Goal: Task Accomplishment & Management: Manage account settings

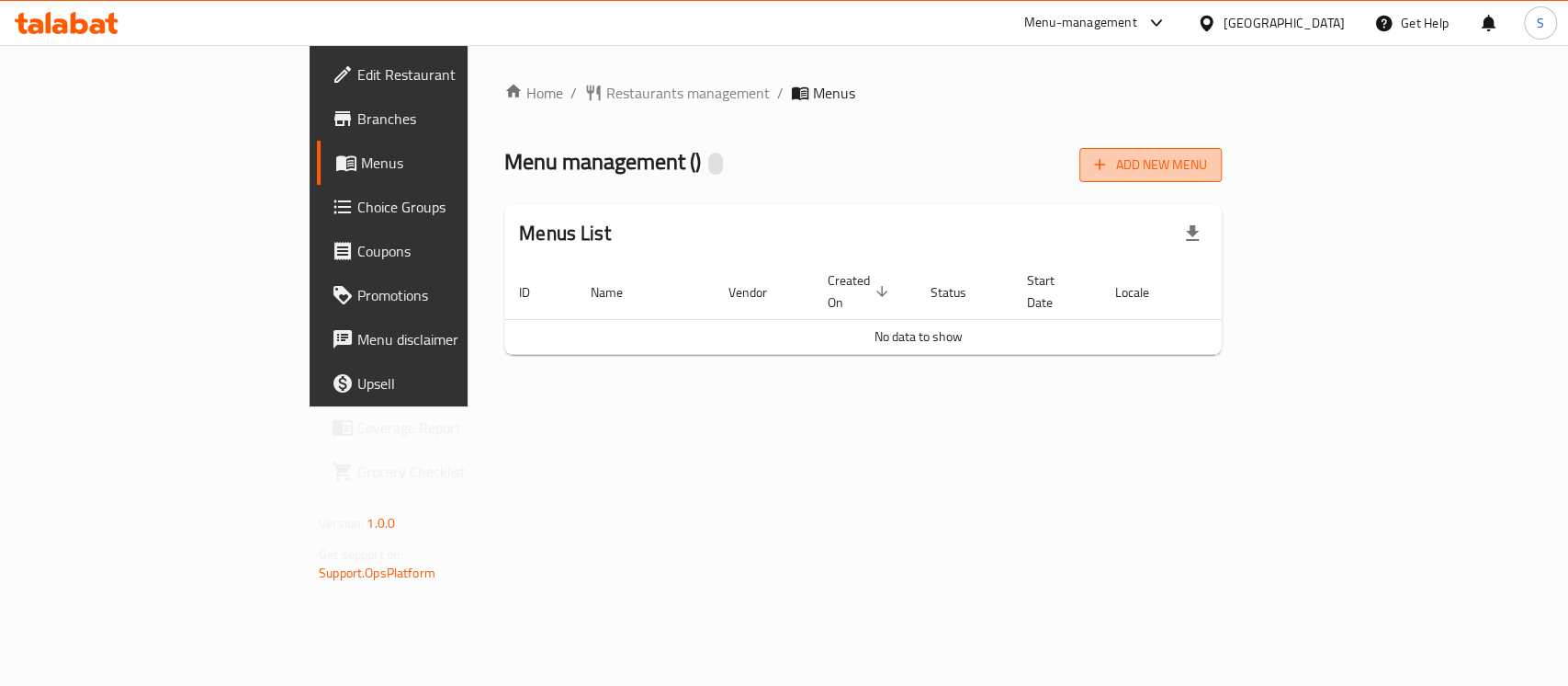
click at [1208, 170] on span "Add New Menu" at bounding box center [1151, 165] width 113 height 23
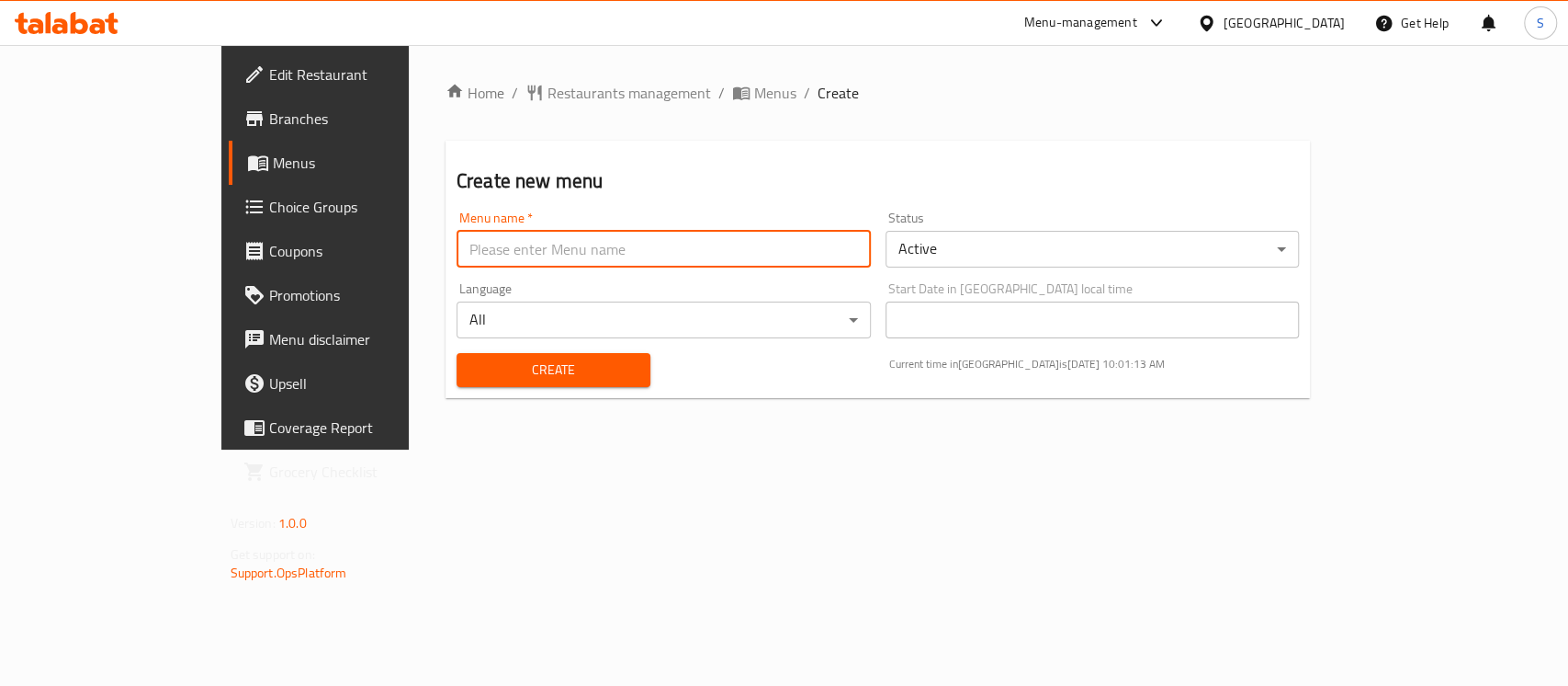
click at [678, 239] on input "text" at bounding box center [664, 249] width 415 height 37
type input "Menu"
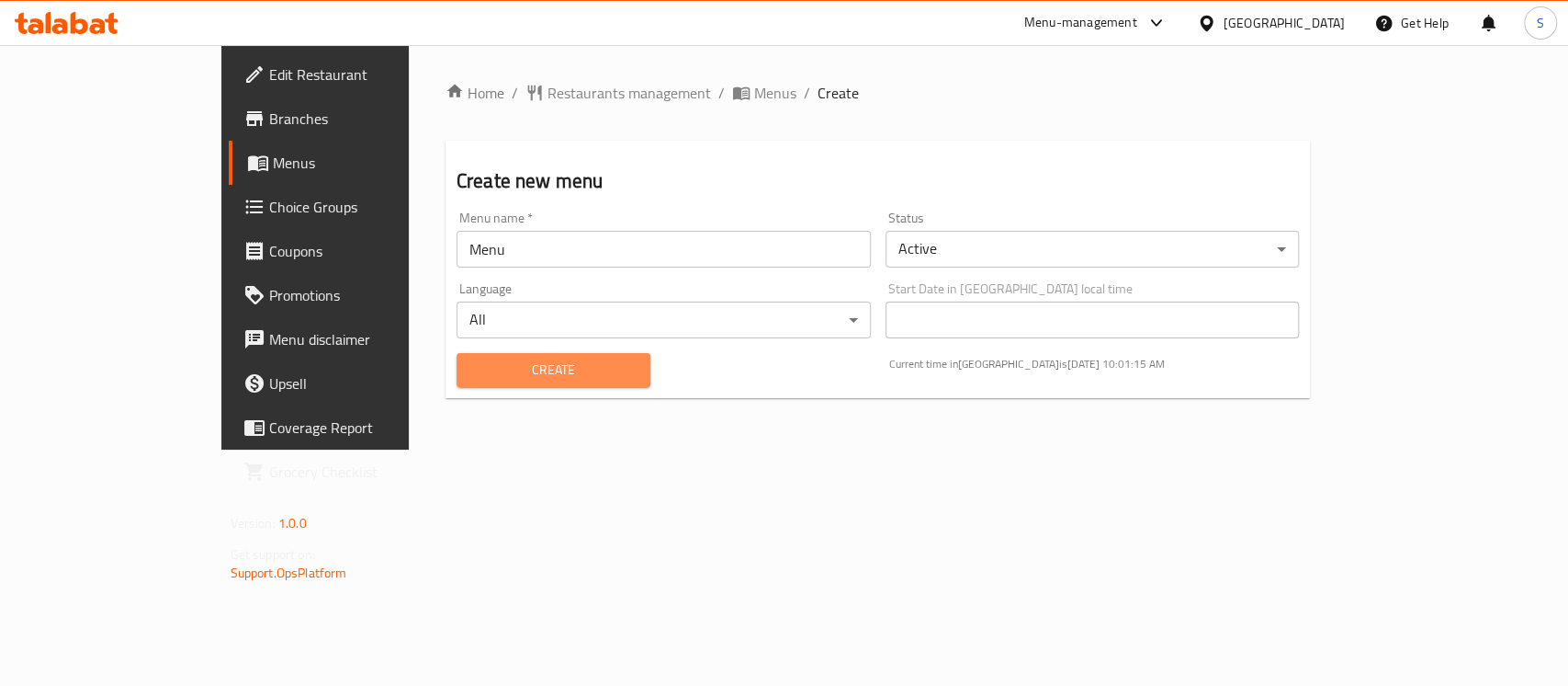
click at [494, 359] on span "Create" at bounding box center [554, 370] width 165 height 23
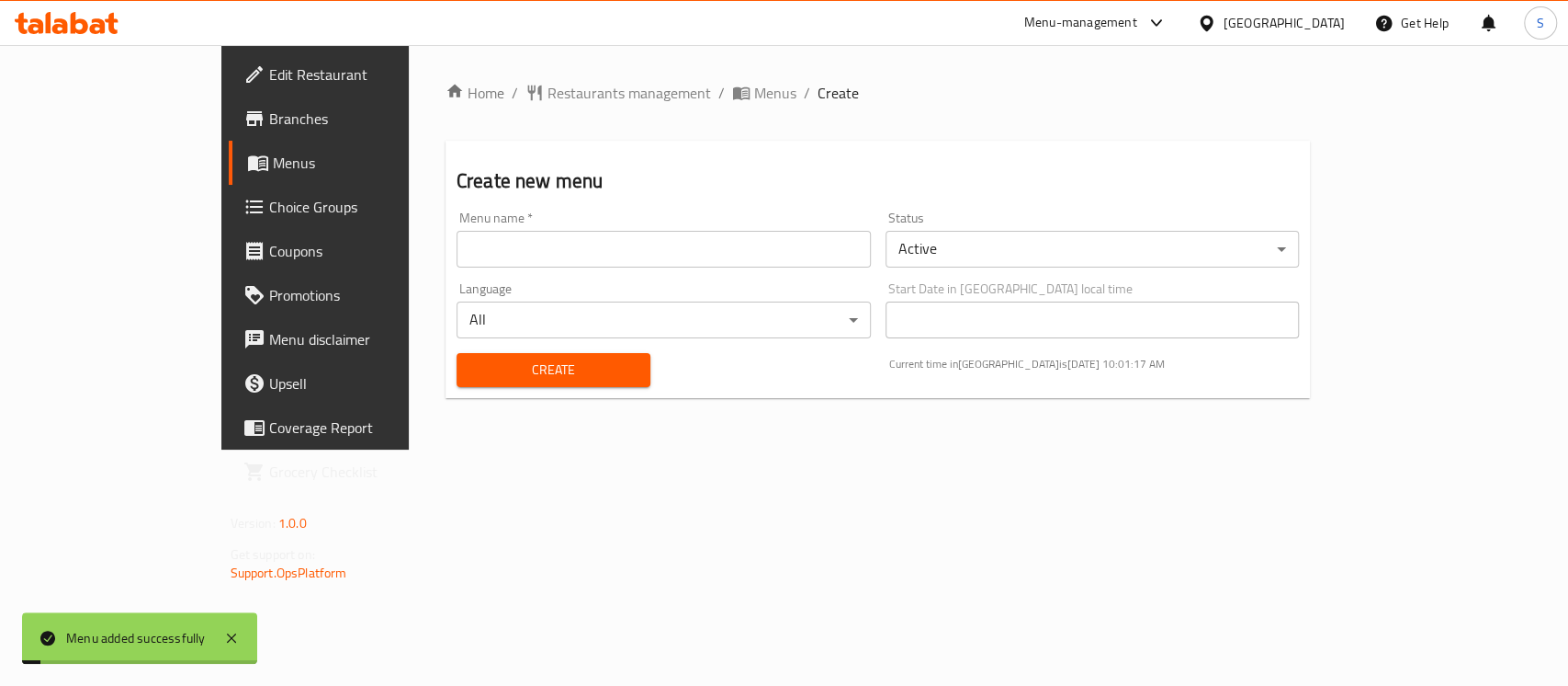
click at [636, 107] on div "Home / Restaurants management / Menus / Create Create new menu Menu name   * Me…" at bounding box center [878, 247] width 866 height 331
click at [754, 94] on span "Menus" at bounding box center [776, 92] width 43 height 22
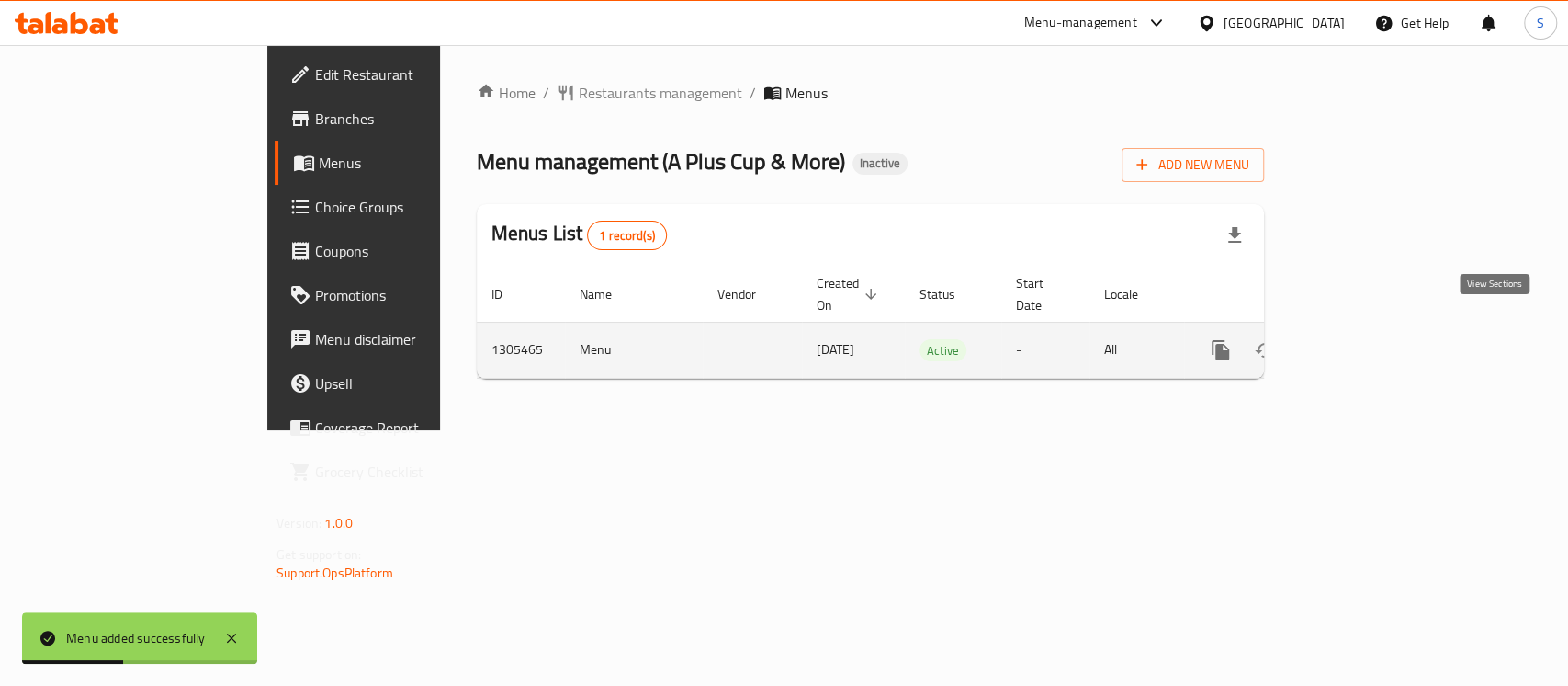
click at [1365, 339] on icon "enhanced table" at bounding box center [1353, 350] width 22 height 22
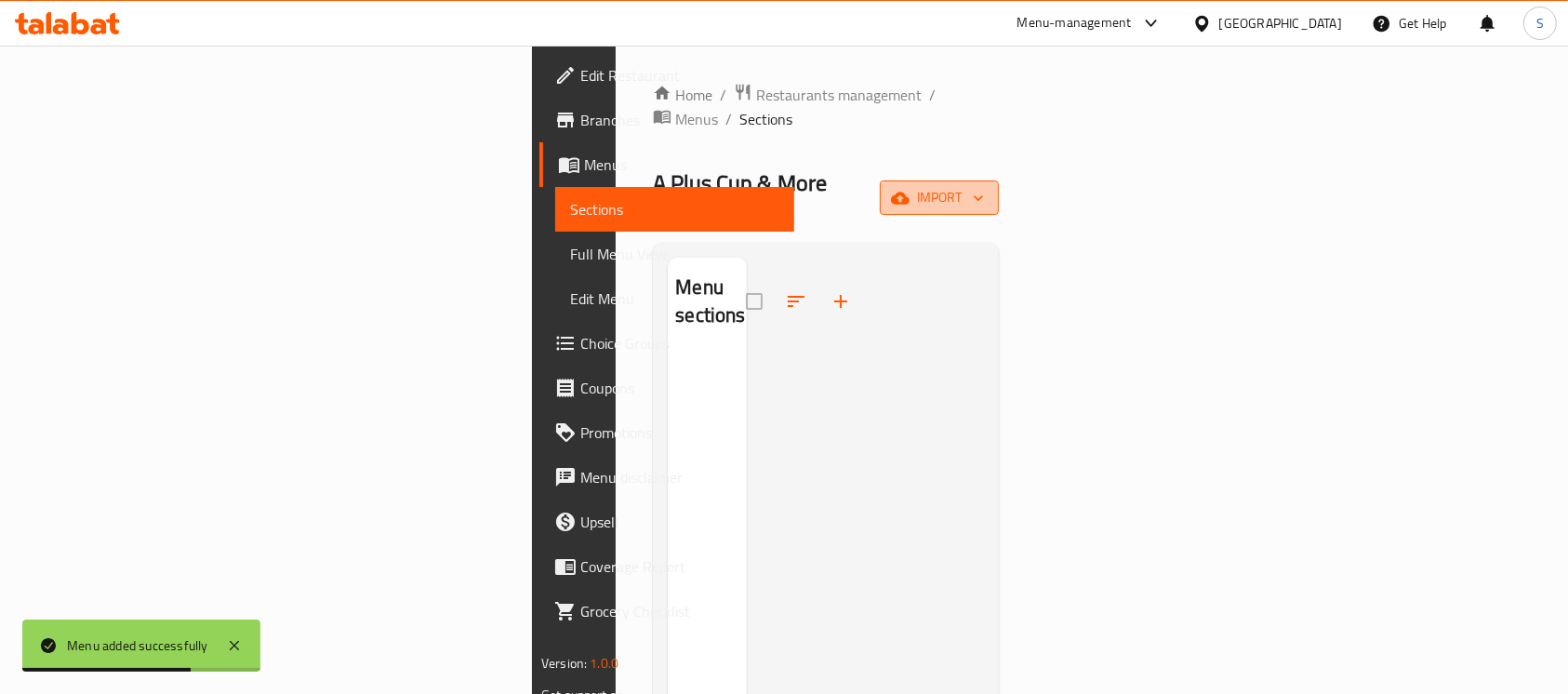
click at [984, 186] on span "import" at bounding box center [939, 198] width 89 height 24
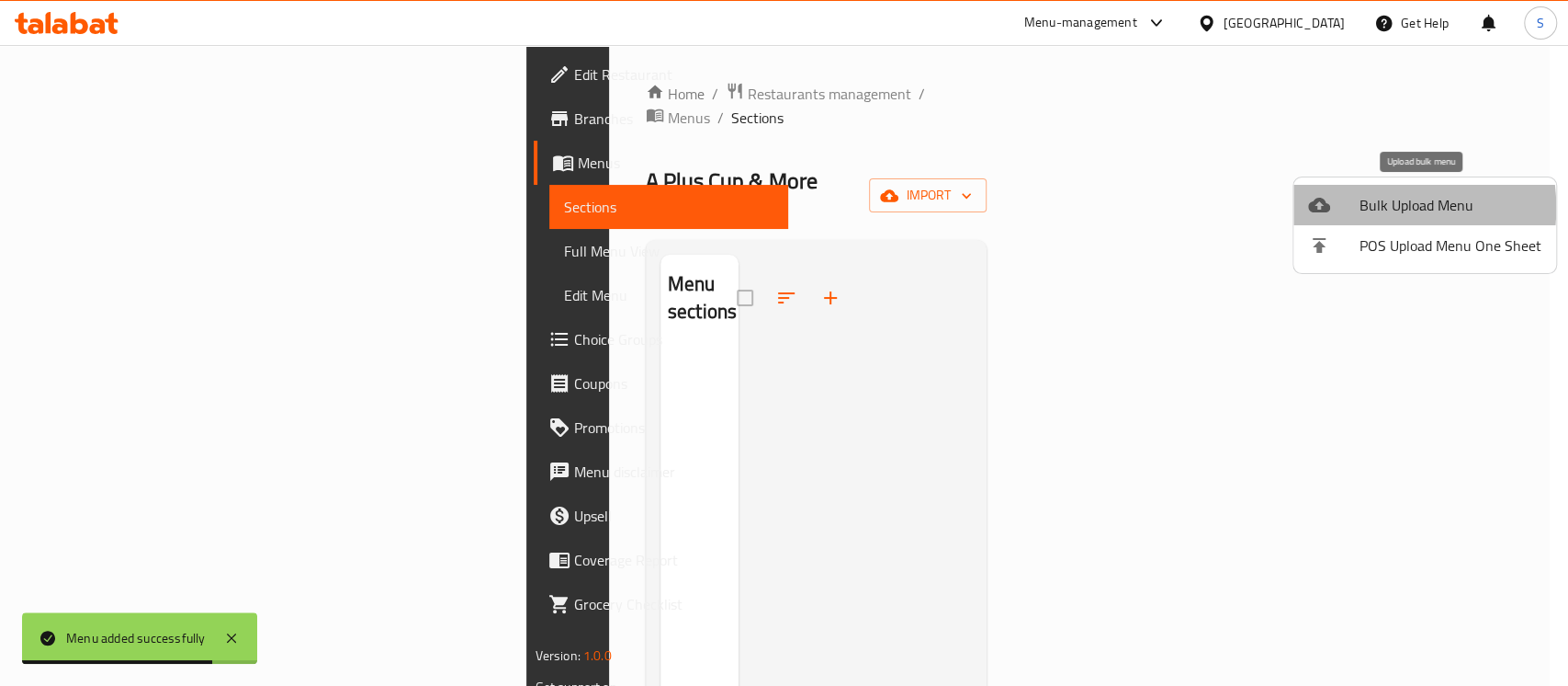
click at [1366, 207] on span "Bulk Upload Menu" at bounding box center [1451, 204] width 182 height 22
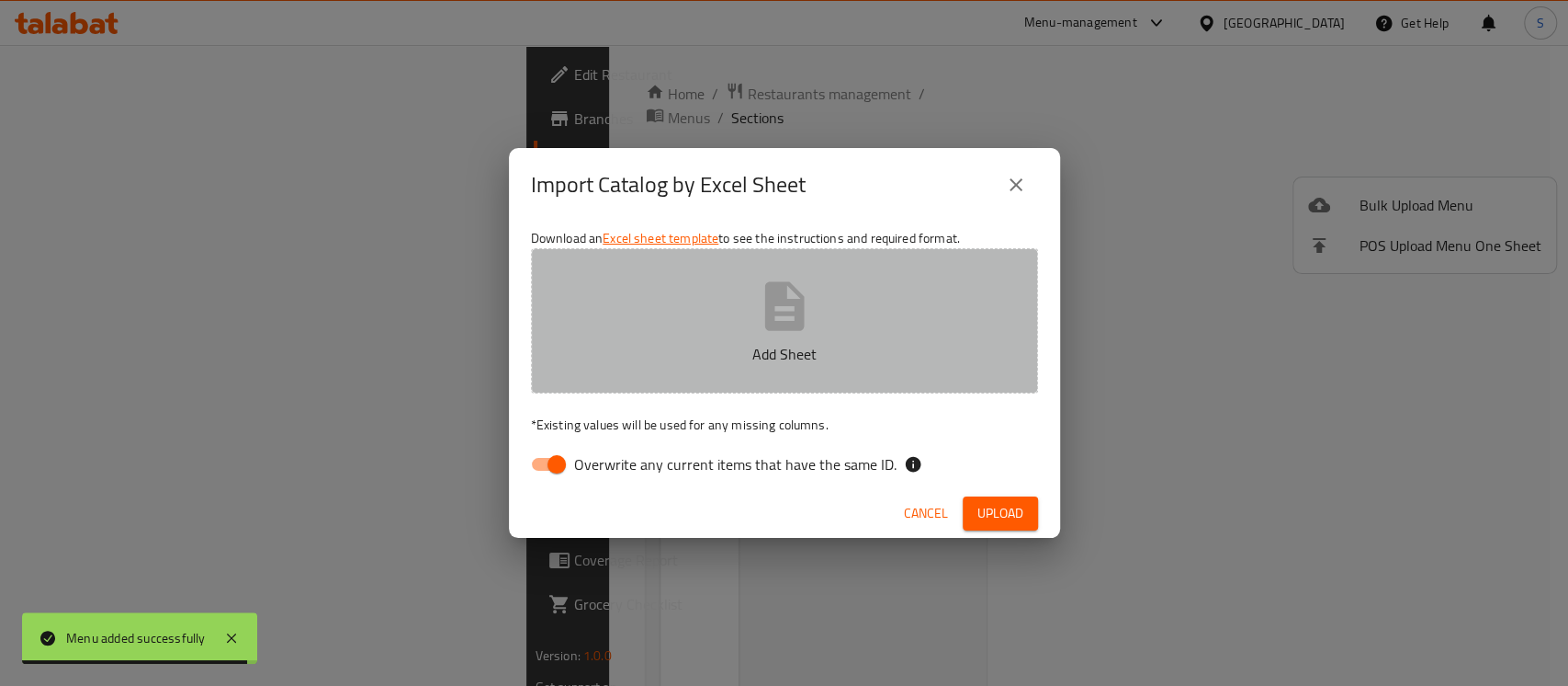
click at [859, 331] on button "Add Sheet" at bounding box center [784, 321] width 507 height 145
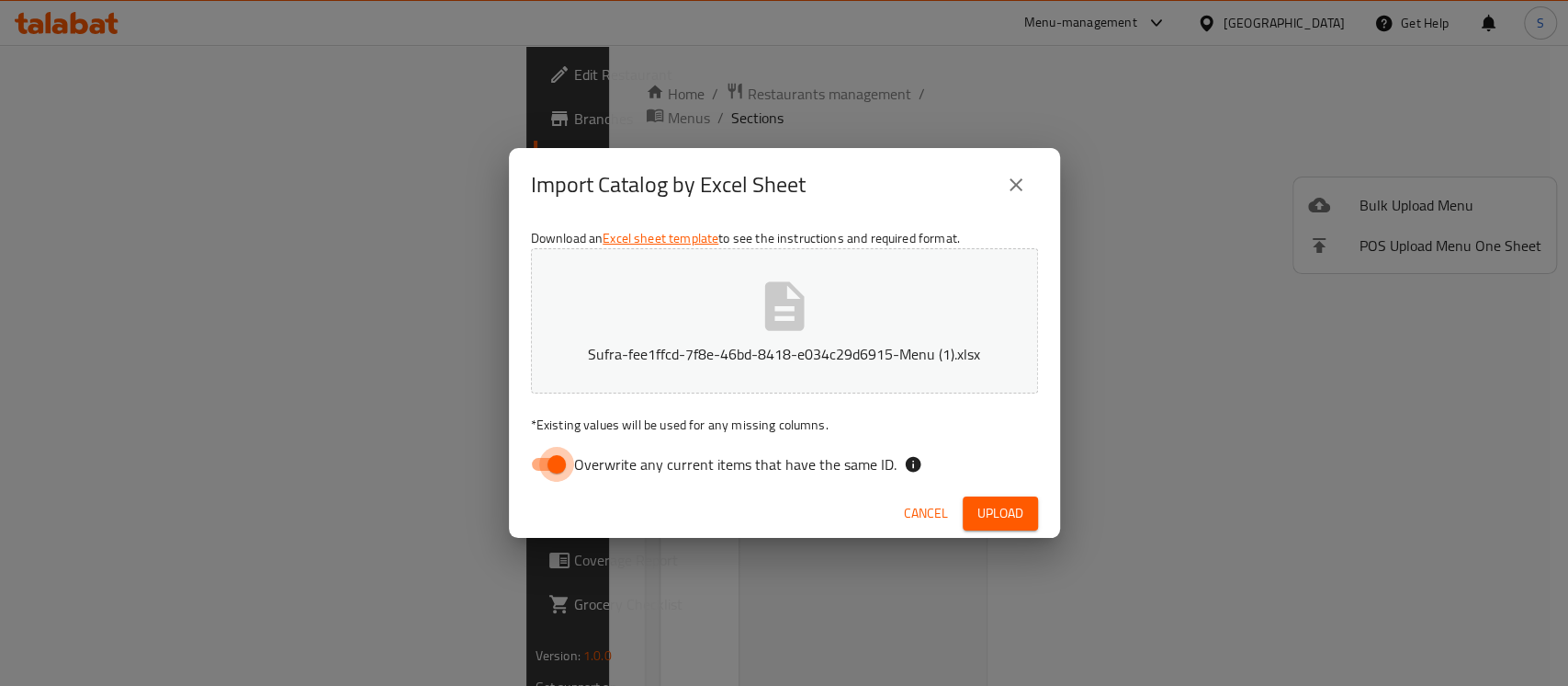
click at [555, 470] on input "Overwrite any current items that have the same ID." at bounding box center [557, 464] width 105 height 35
checkbox input "false"
click at [1000, 514] on span "Upload" at bounding box center [999, 514] width 46 height 23
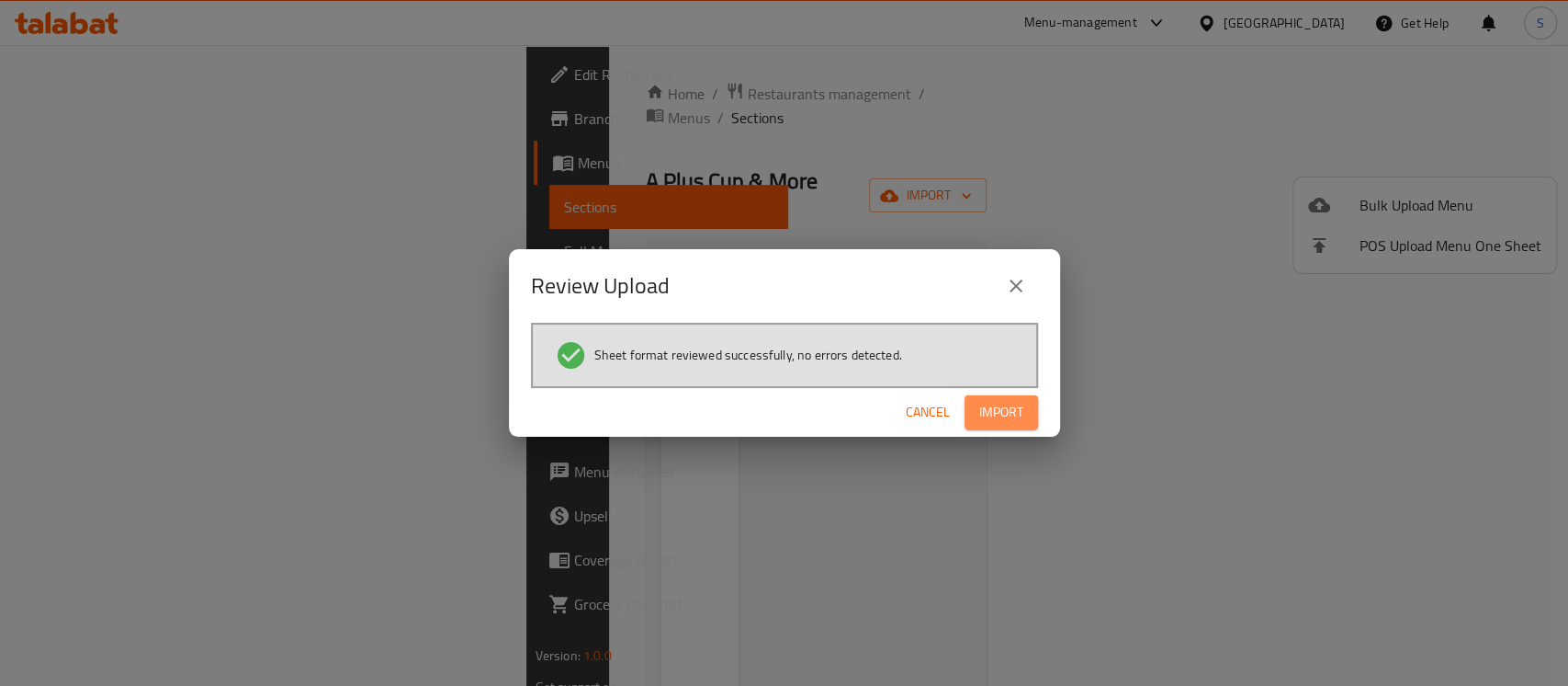
click at [1017, 403] on span "Import" at bounding box center [1001, 413] width 45 height 23
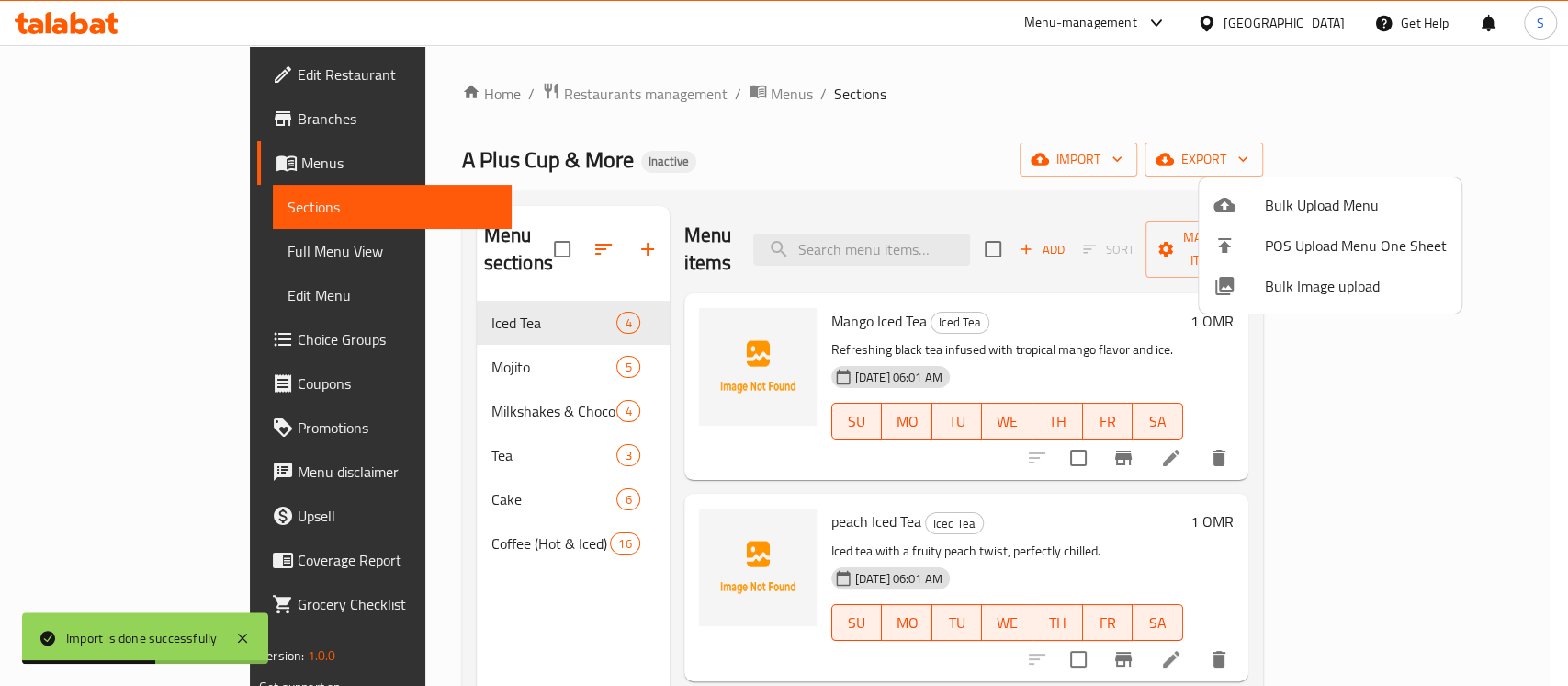
click at [850, 134] on div at bounding box center [784, 343] width 1568 height 686
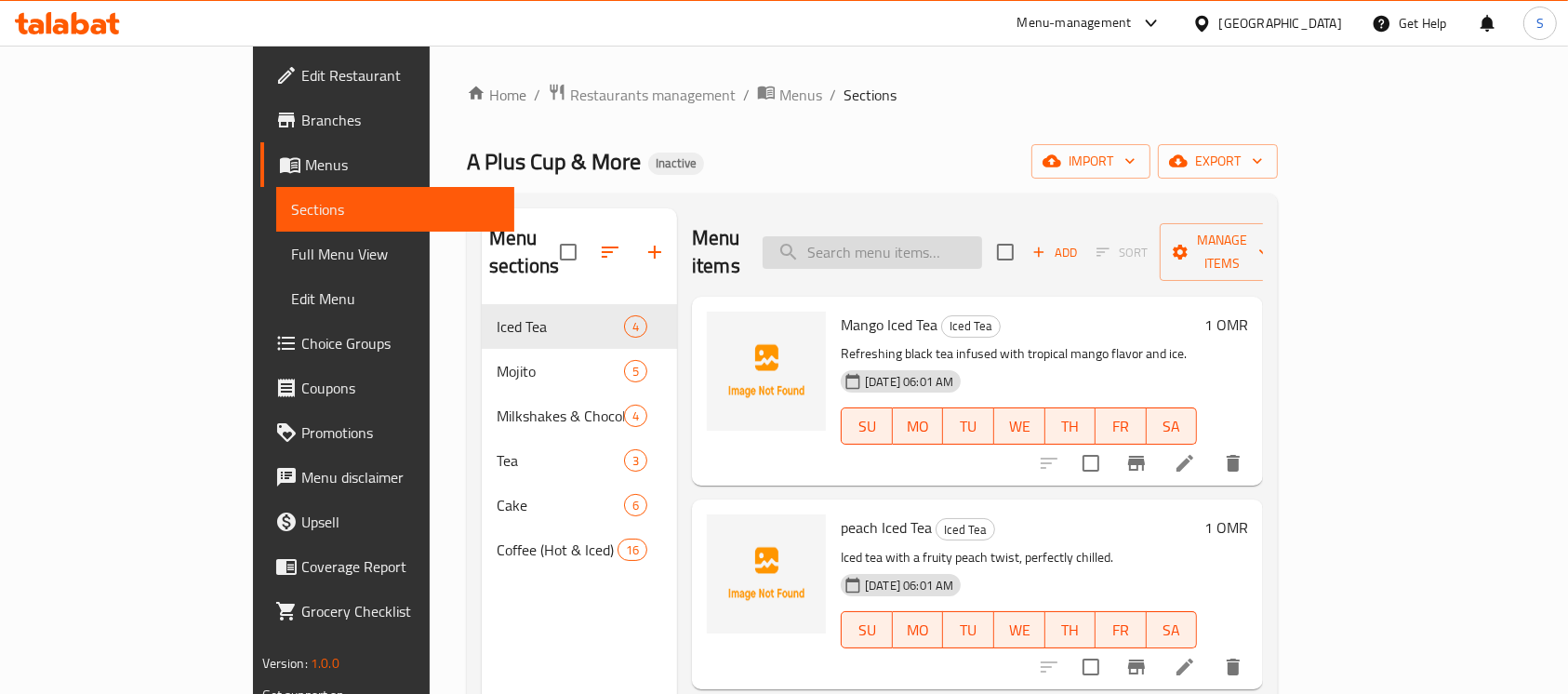
click at [932, 236] on input "search" at bounding box center [872, 252] width 220 height 32
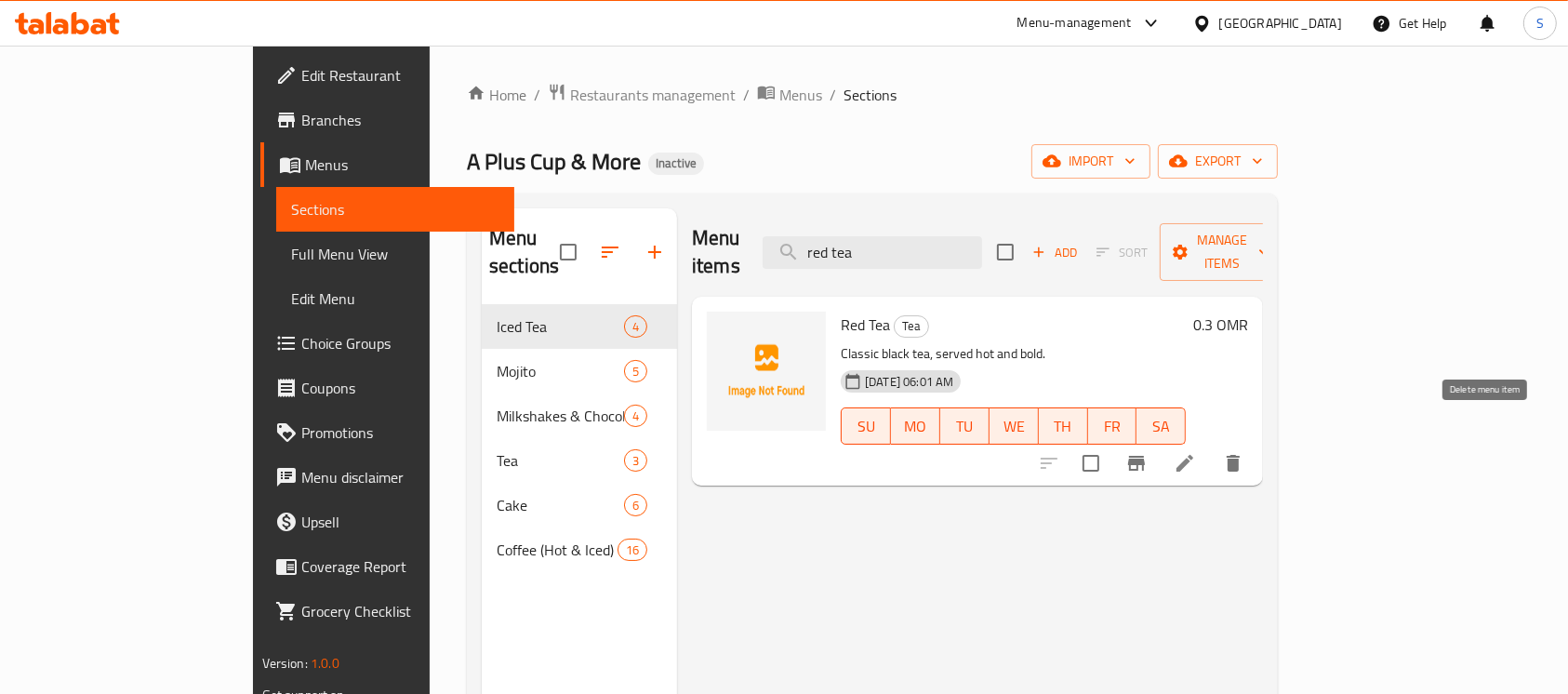
type input "red tea"
click at [1240, 455] on icon "delete" at bounding box center [1232, 463] width 13 height 17
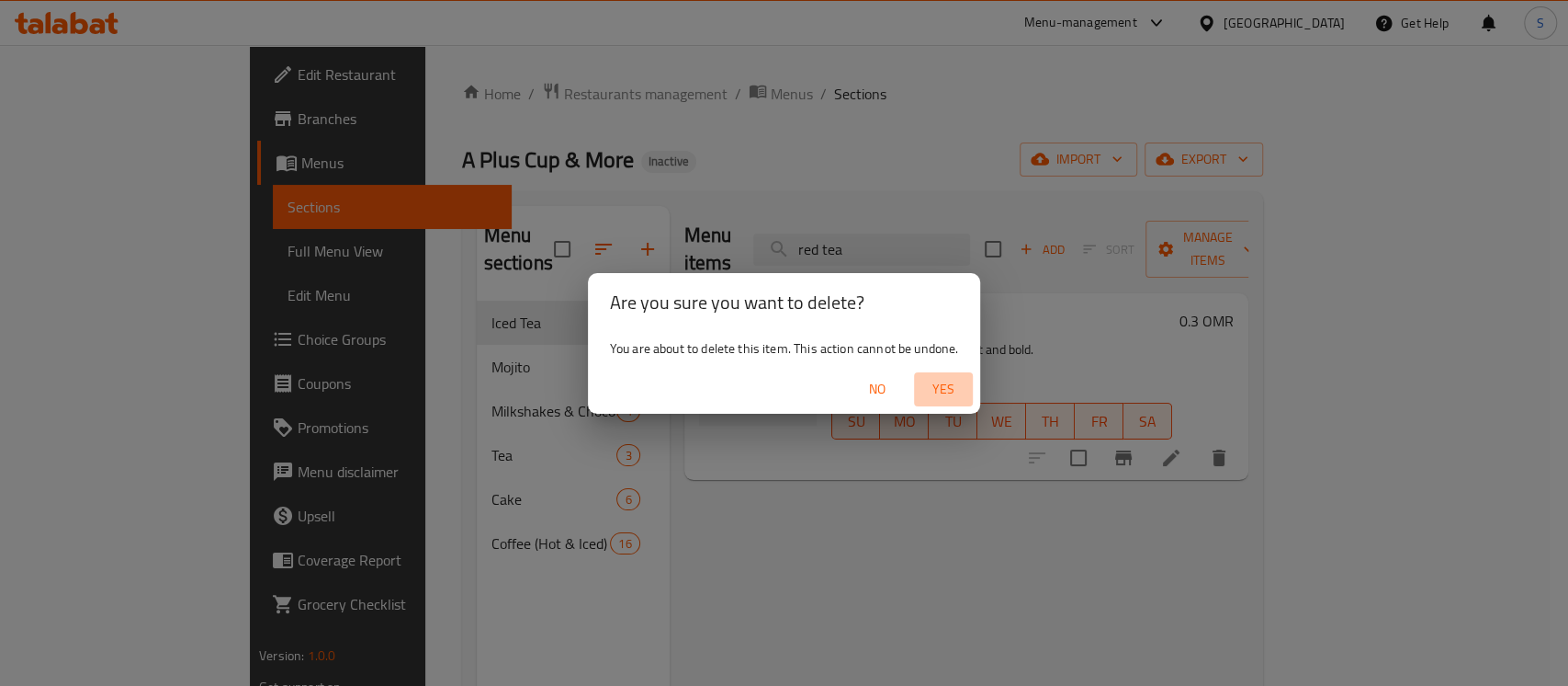
click at [950, 383] on span "Yes" at bounding box center [944, 390] width 45 height 23
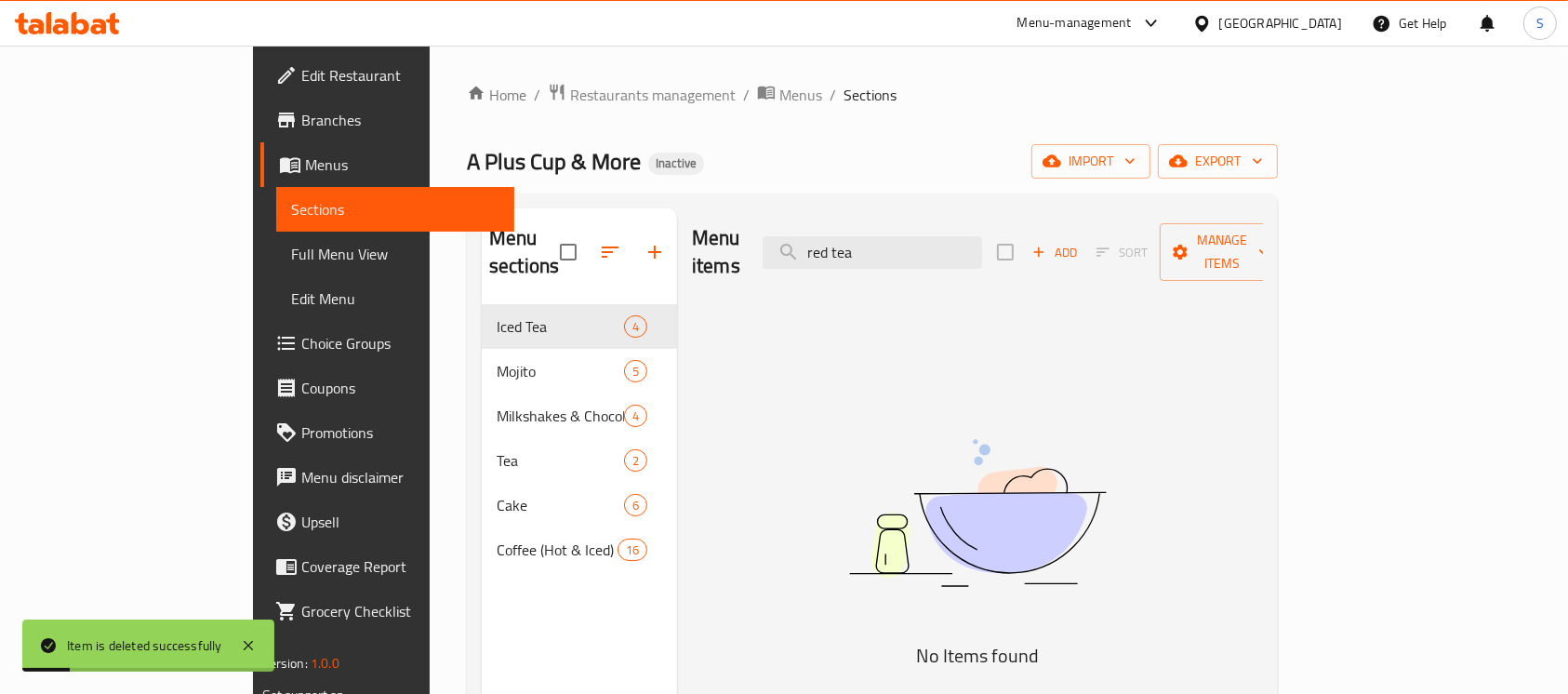
click at [827, 106] on ol "Home / Restaurants management / Menus / Sections" at bounding box center [871, 94] width 810 height 25
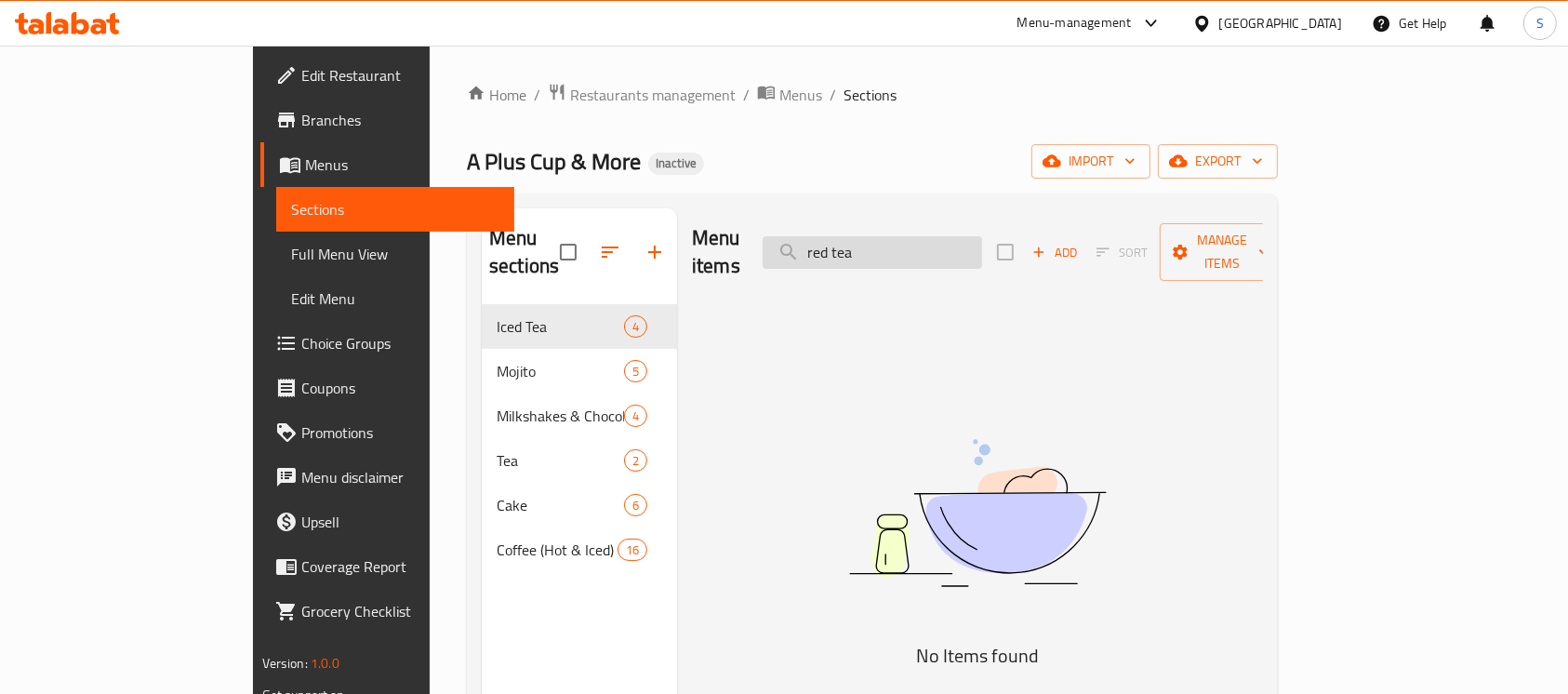
click at [973, 236] on input "red tea" at bounding box center [872, 252] width 220 height 32
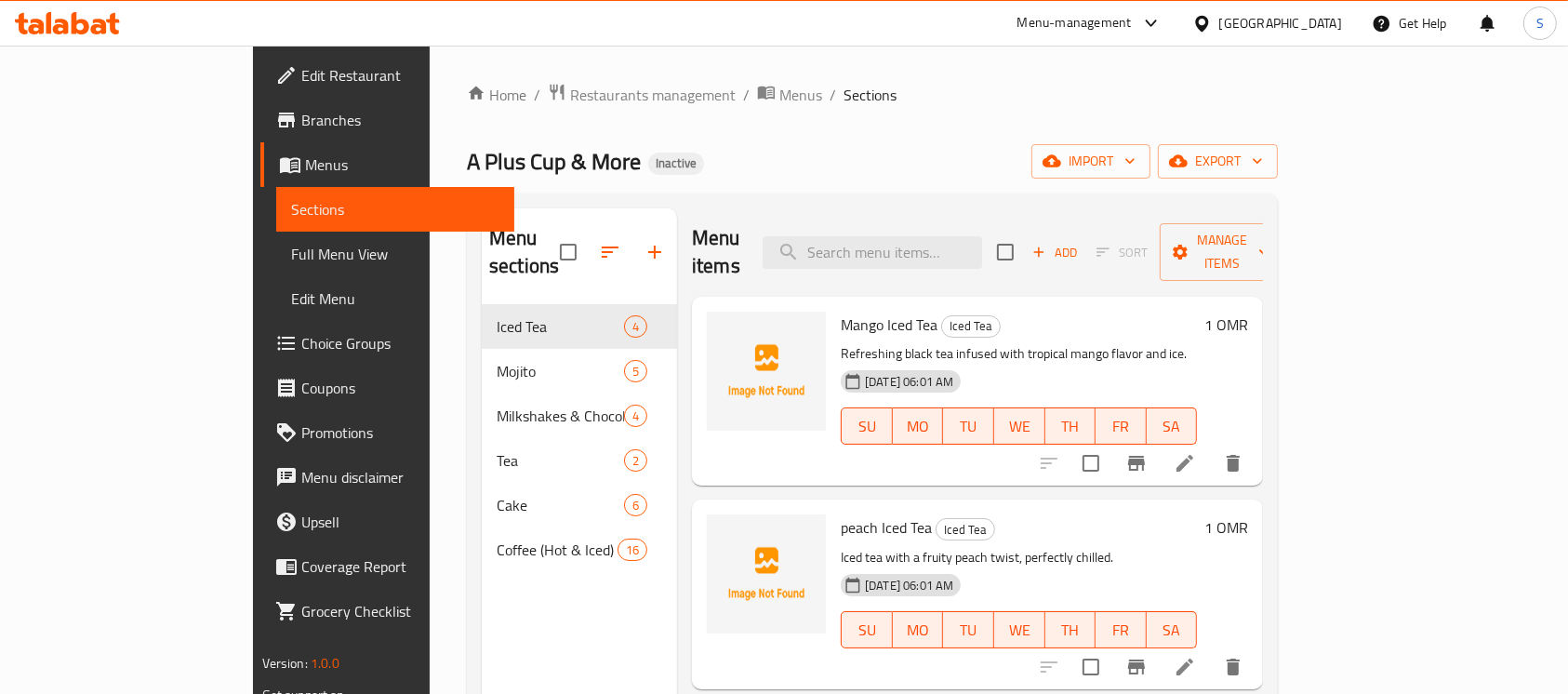
click at [1179, 116] on div "Home / Restaurants management / Menus / Sections A Plus Cup & More Inactive imp…" at bounding box center [871, 499] width 810 height 834
click at [1262, 173] on span "export" at bounding box center [1217, 162] width 90 height 24
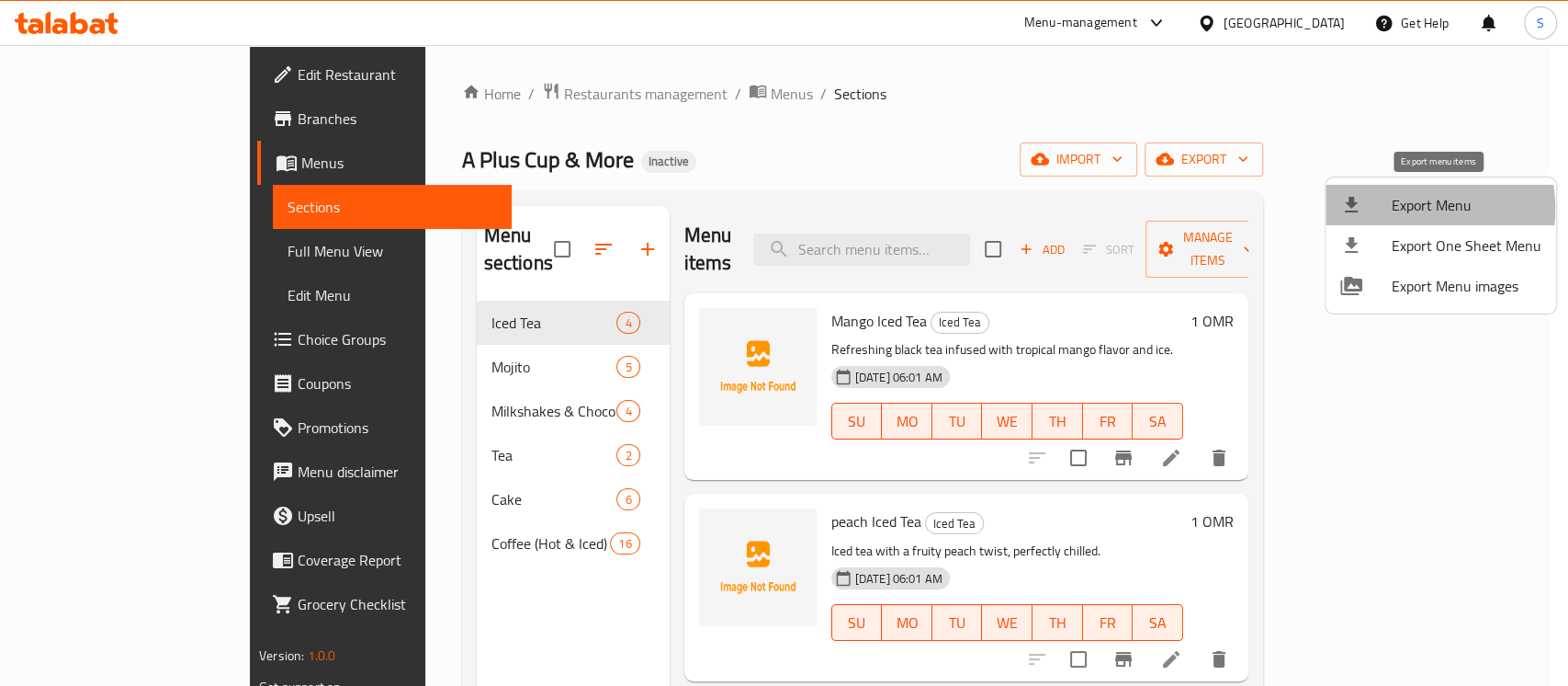
click at [1396, 208] on span "Export Menu" at bounding box center [1466, 204] width 150 height 22
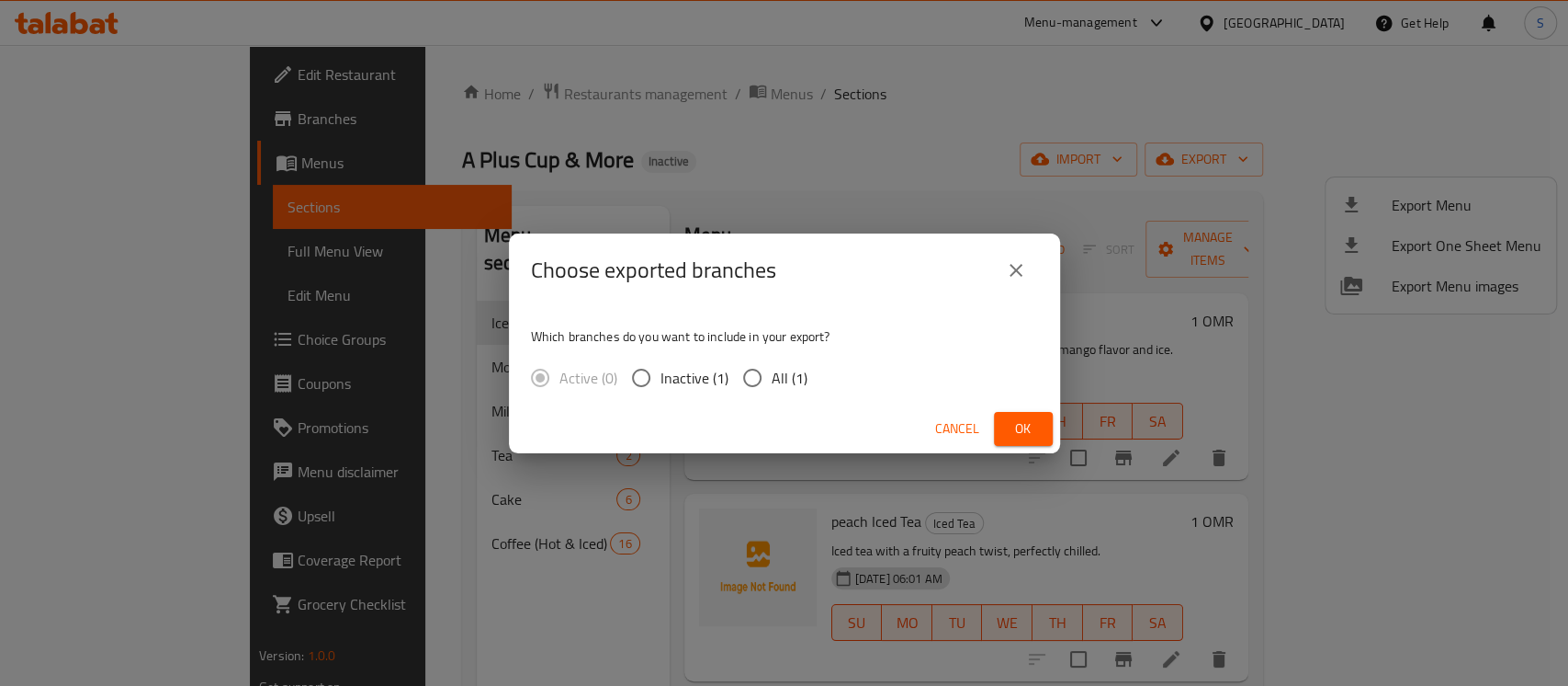
click at [786, 379] on span "All (1)" at bounding box center [789, 378] width 36 height 22
click at [772, 379] on input "All (1)" at bounding box center [753, 378] width 39 height 39
radio input "true"
click at [1028, 421] on span "Ok" at bounding box center [1024, 429] width 29 height 23
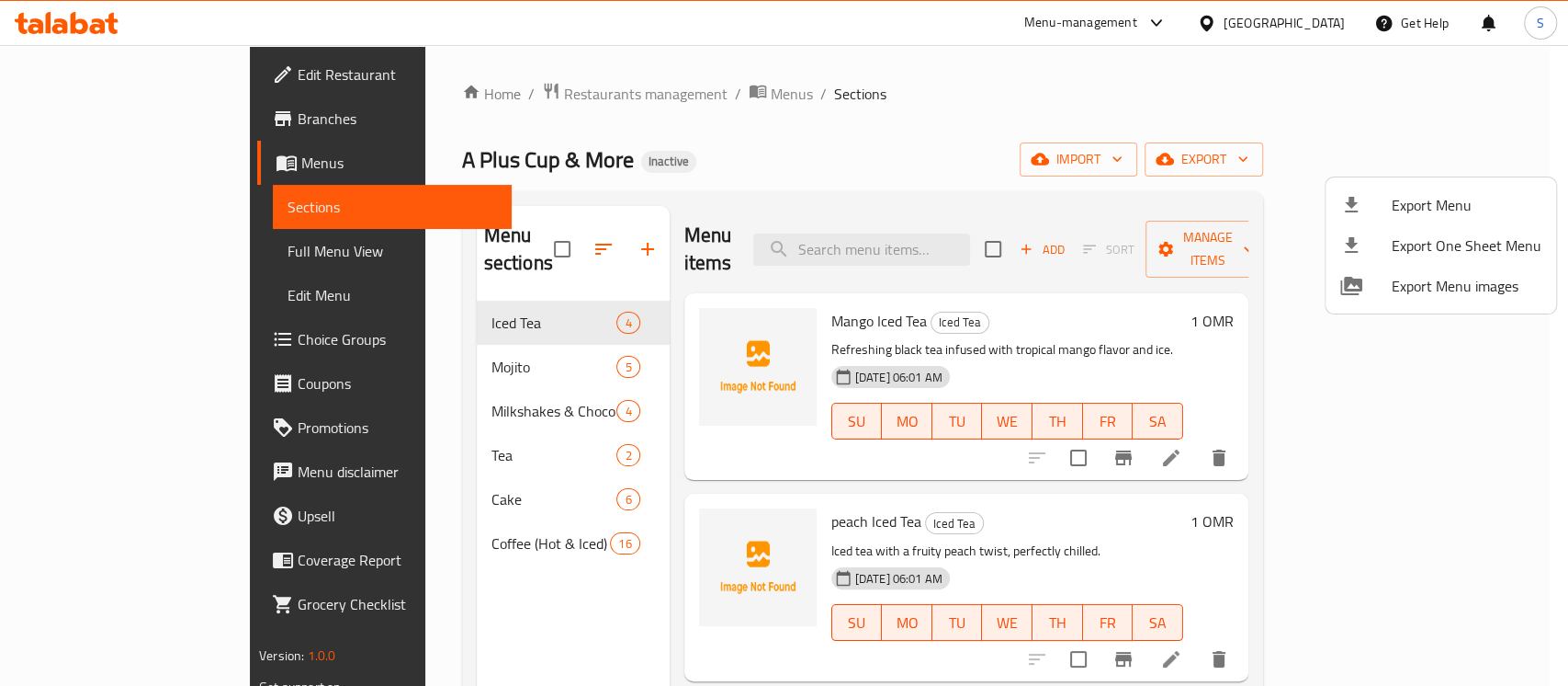
click at [206, 249] on div at bounding box center [784, 343] width 1568 height 686
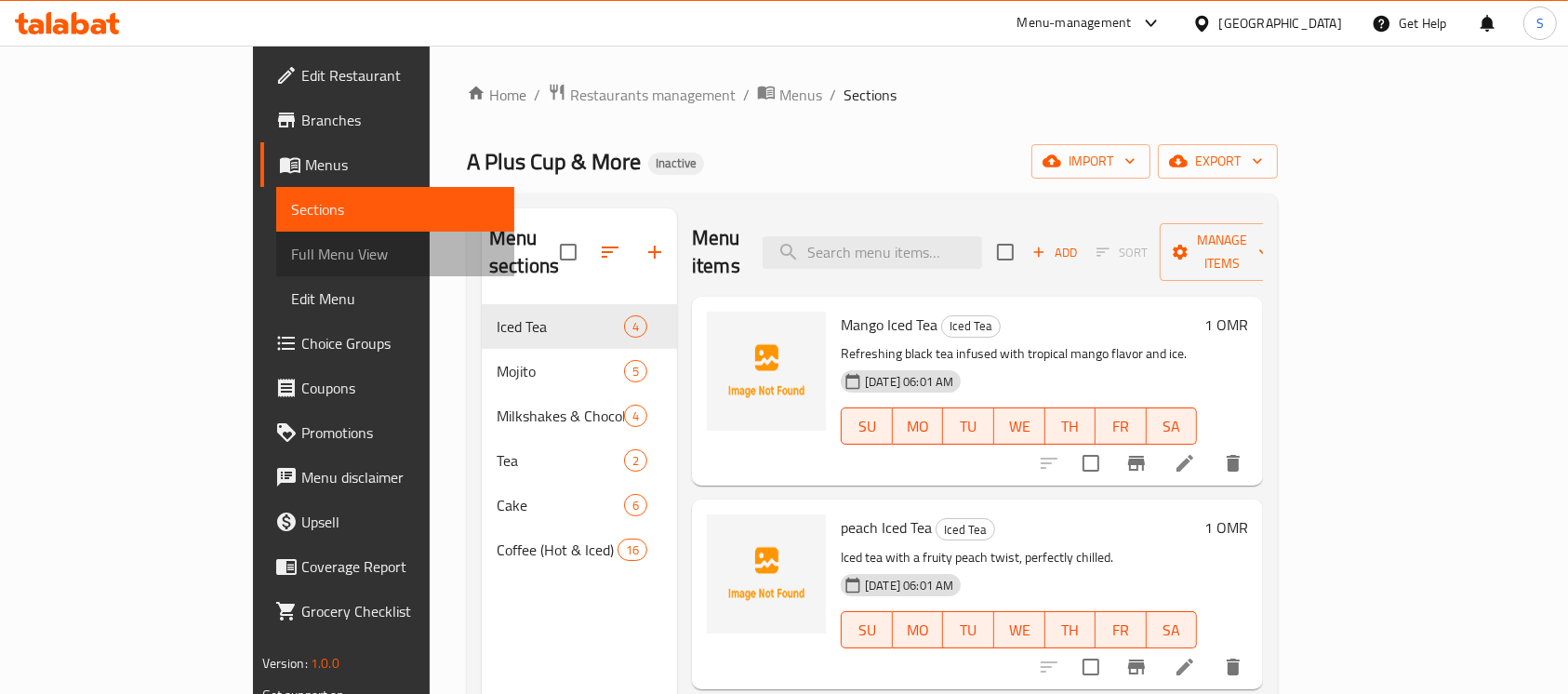
click at [291, 252] on span "Full Menu View" at bounding box center [395, 254] width 209 height 23
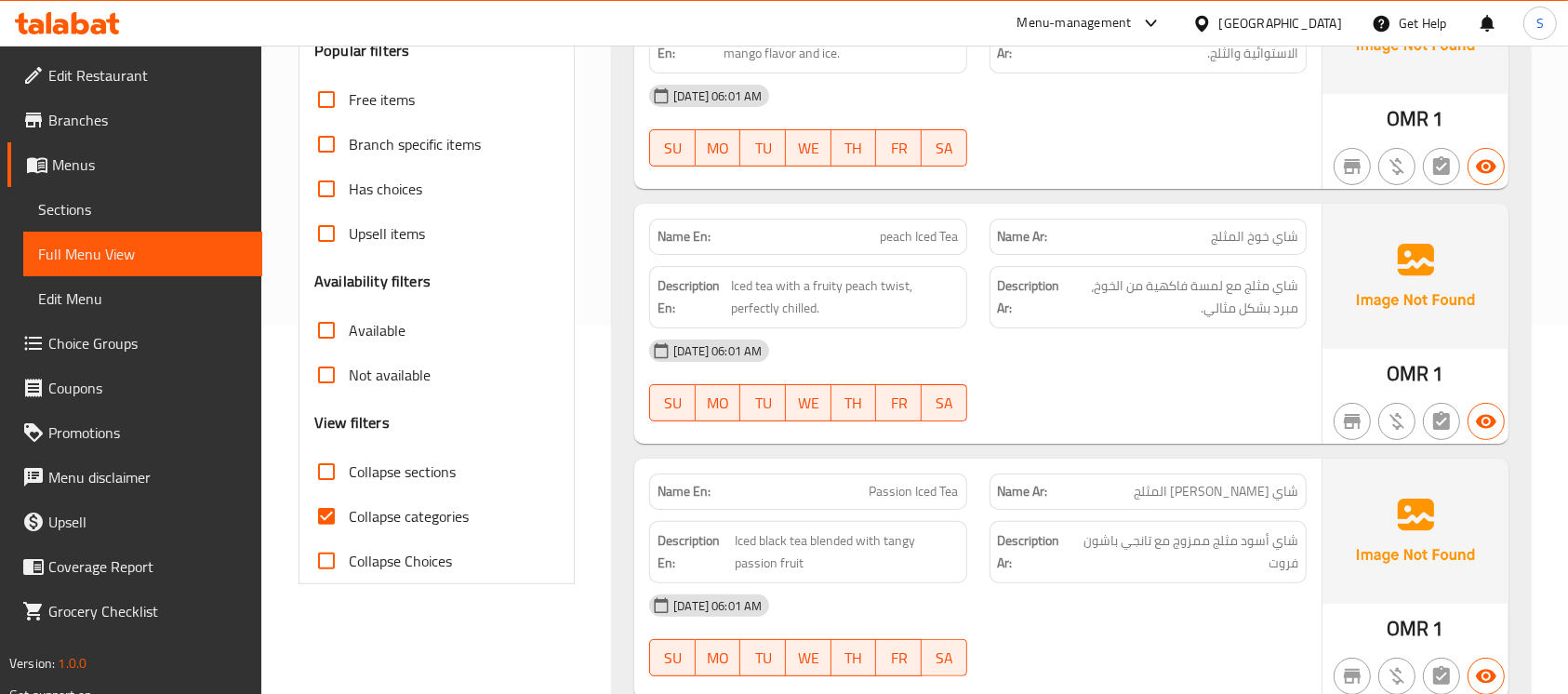
scroll to position [394, 0]
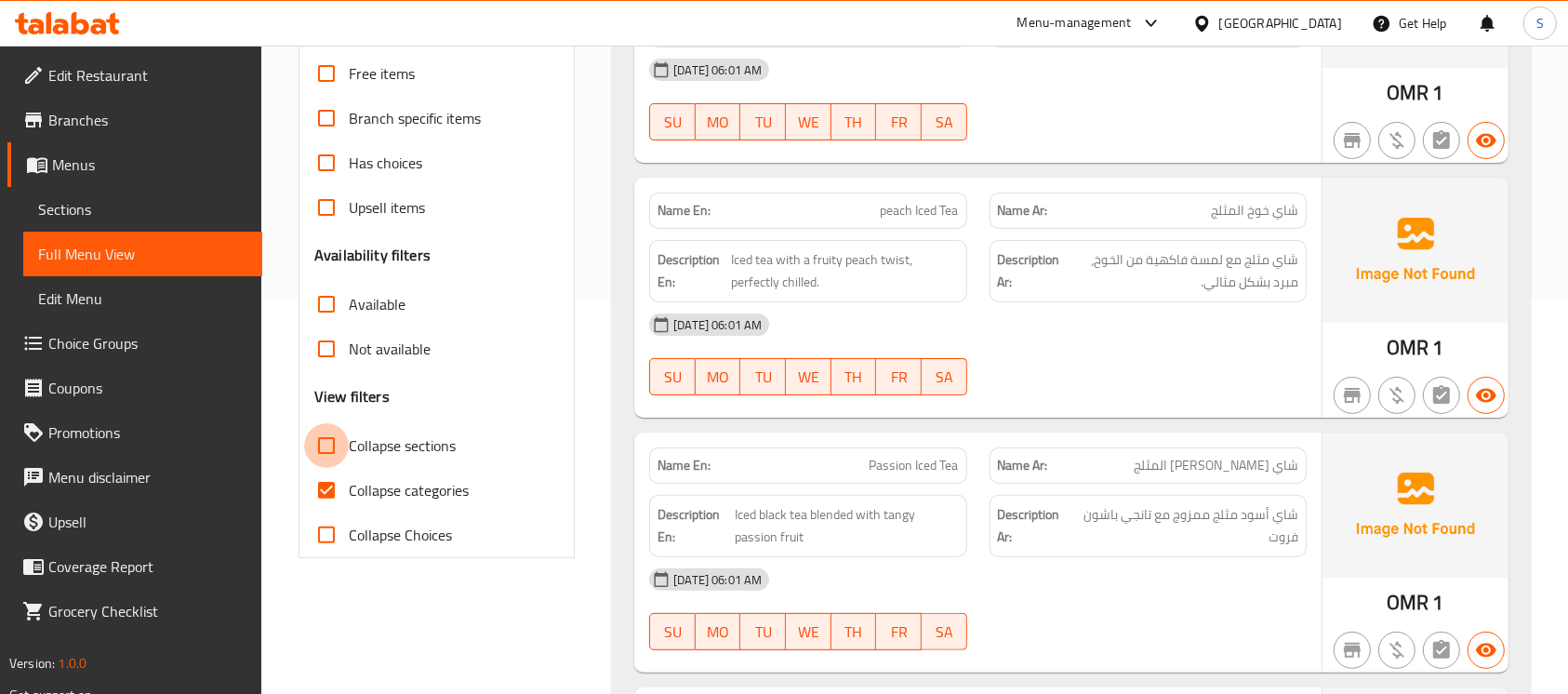
click at [328, 446] on input "Collapse sections" at bounding box center [326, 446] width 45 height 45
checkbox input "true"
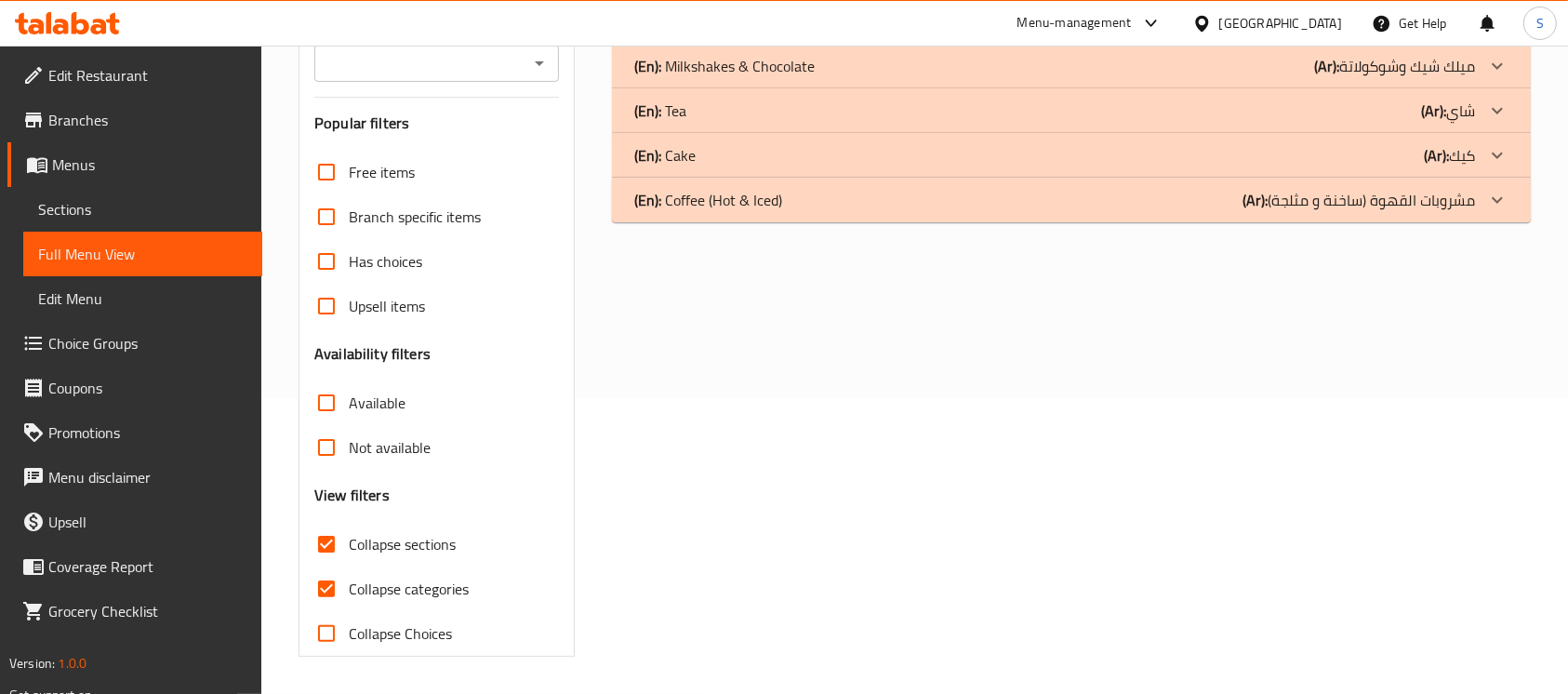
scroll to position [0, 0]
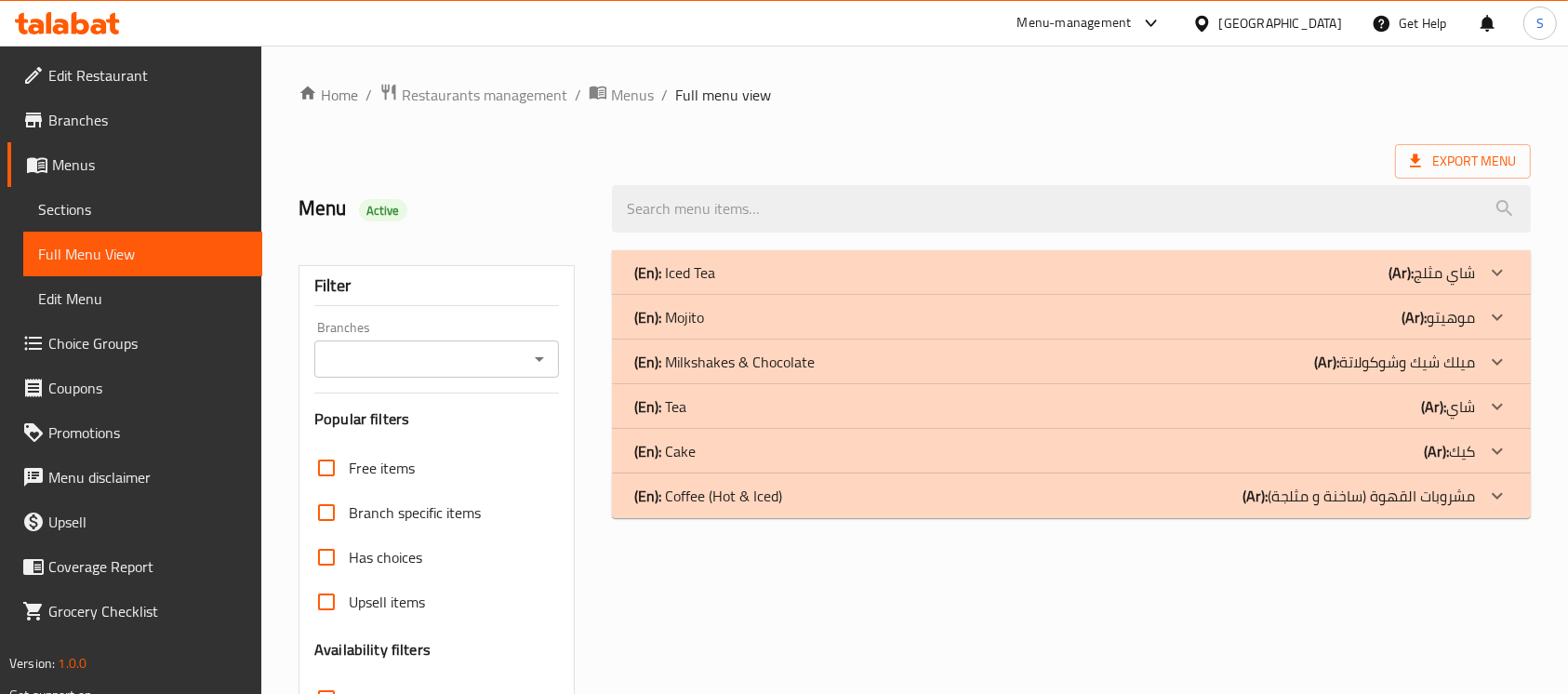
click at [900, 263] on div "(En): Iced Tea (Ar): شاي مثلج" at bounding box center [1054, 273] width 841 height 23
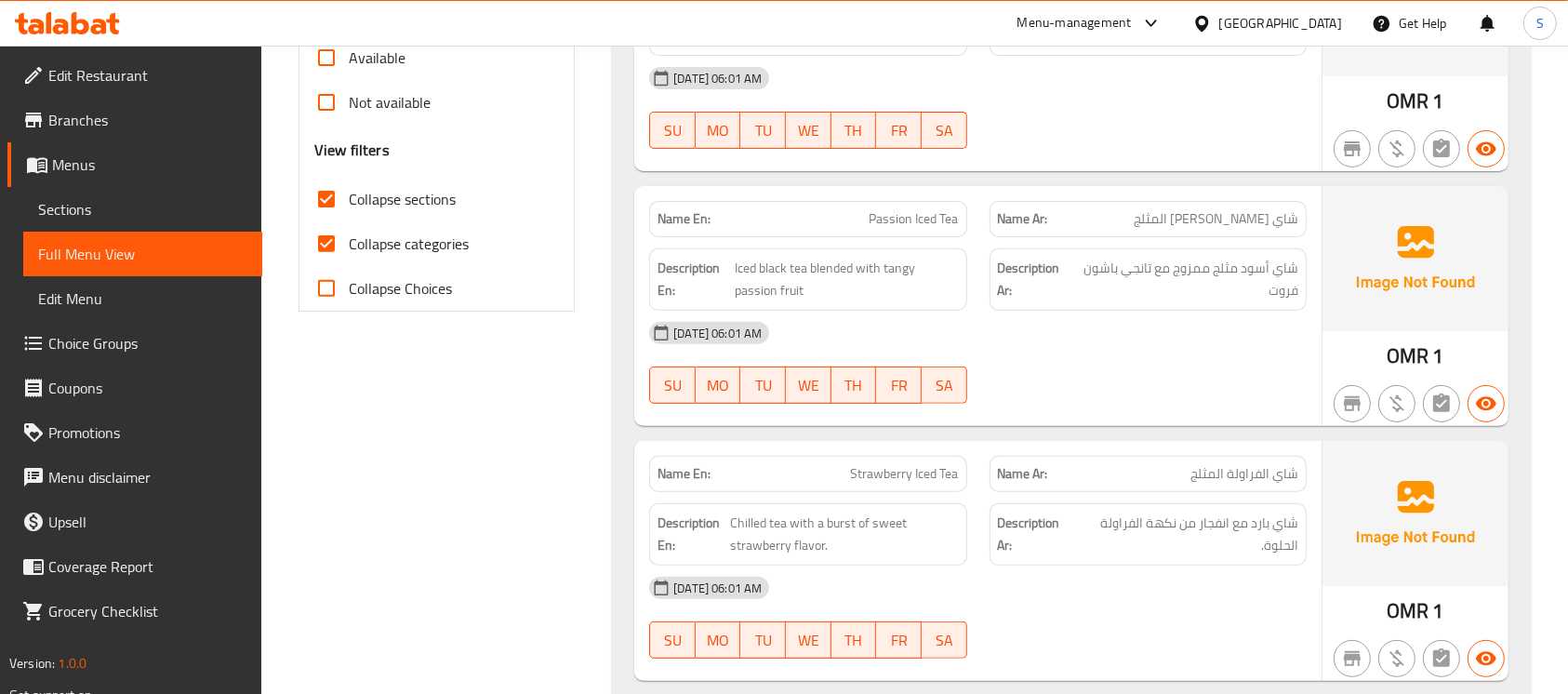
scroll to position [642, 0]
click at [1076, 472] on p "Name Ar: شاي الفراولة المثلج" at bounding box center [1148, 472] width 300 height 20
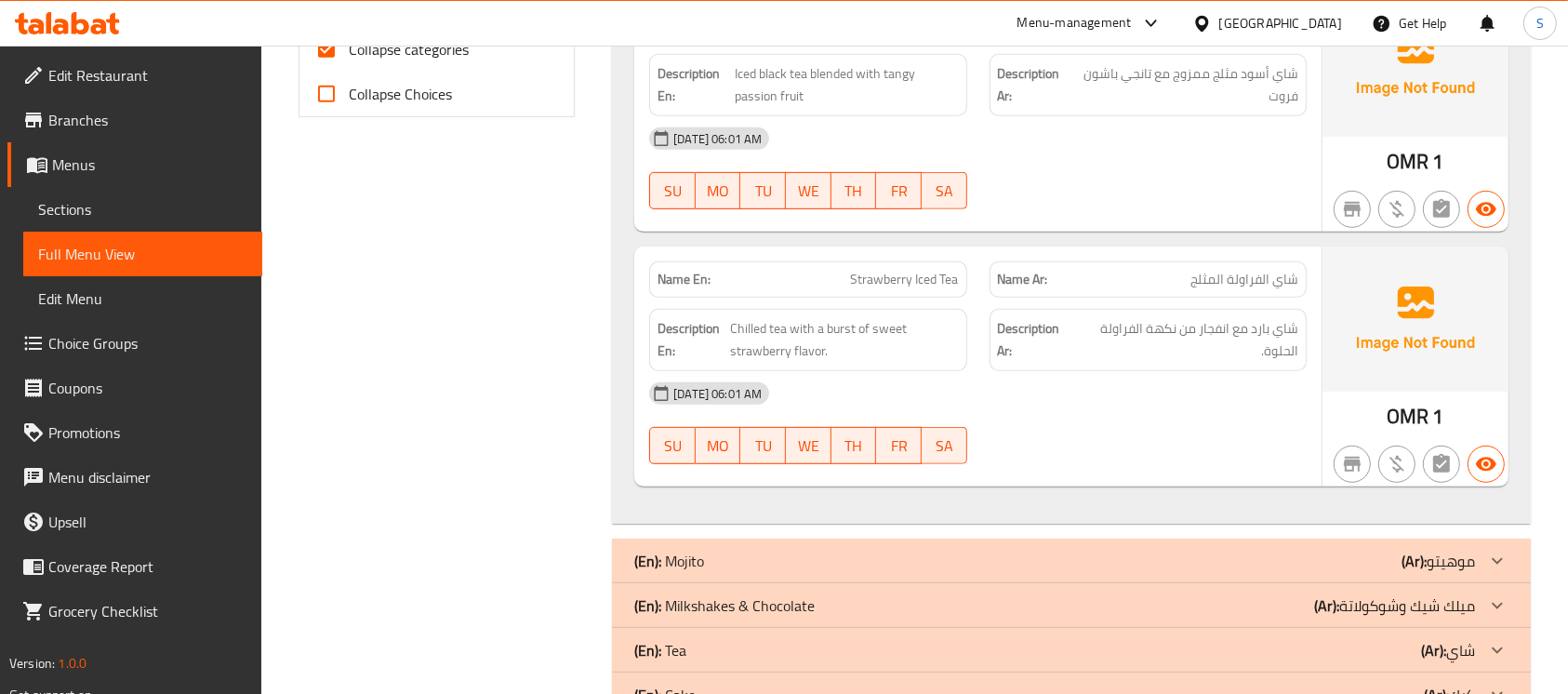
scroll to position [937, 0]
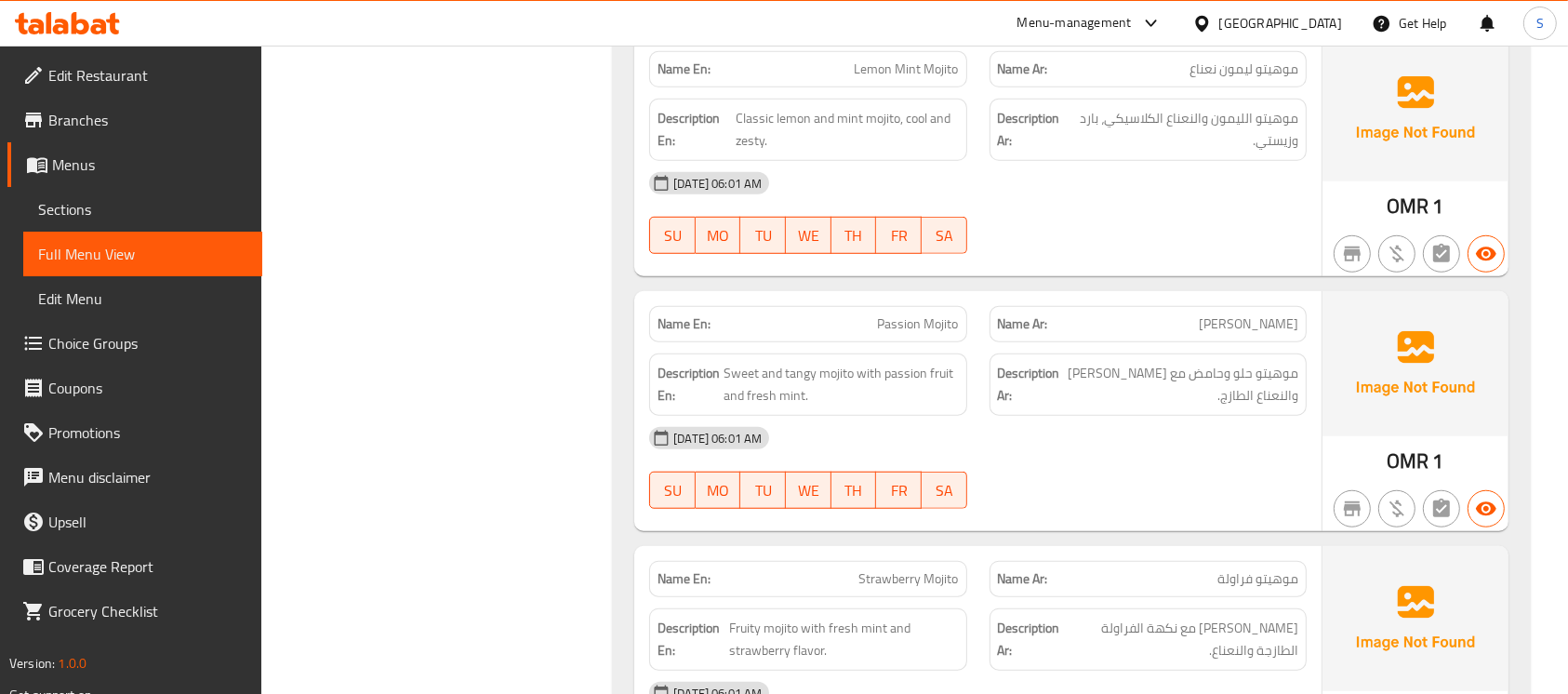
scroll to position [1368, 0]
